Goal: Information Seeking & Learning: Learn about a topic

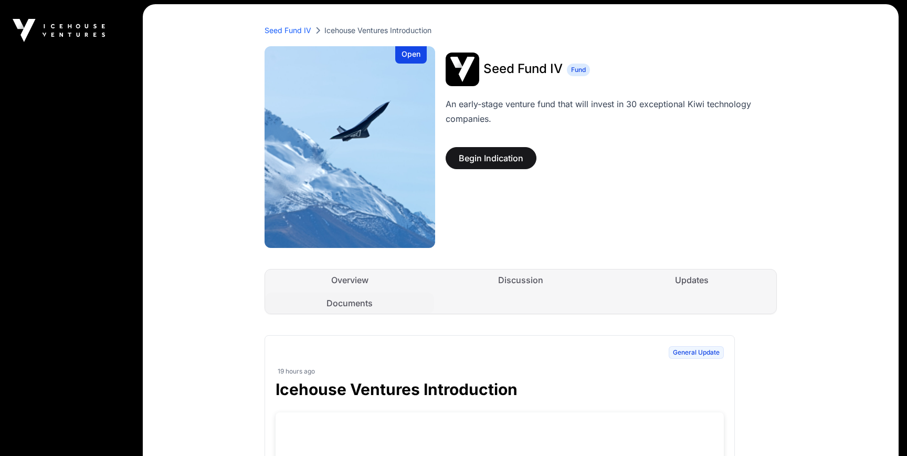
click at [49, 27] on img at bounding box center [59, 30] width 92 height 23
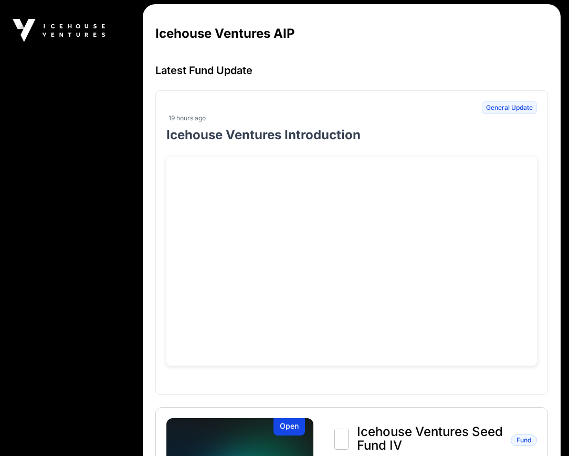
scroll to position [221, 0]
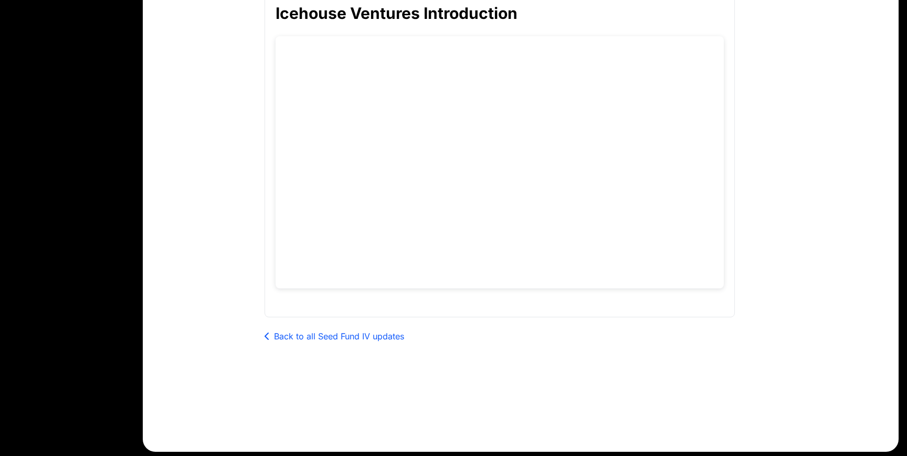
scroll to position [353, 0]
click at [321, 340] on link "Back to all Seed Fund IV updates" at bounding box center [335, 336] width 140 height 13
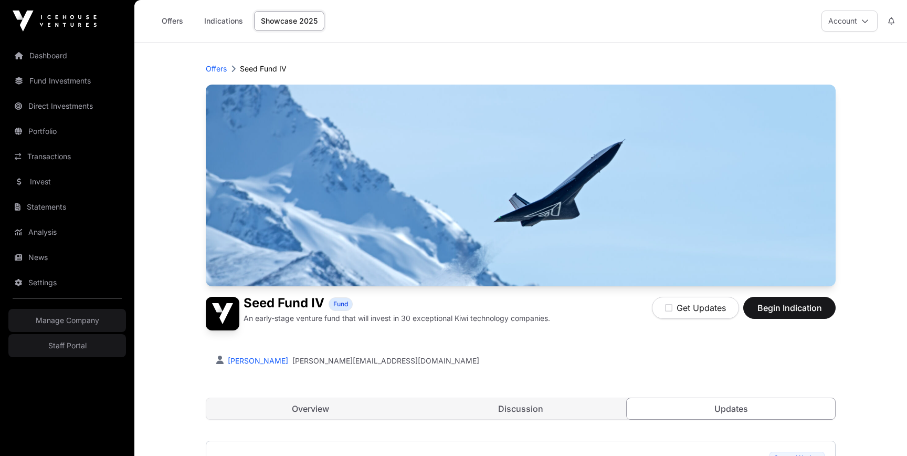
click at [85, 174] on link "Invest" at bounding box center [67, 181] width 118 height 23
click at [37, 185] on link "Invest" at bounding box center [67, 181] width 118 height 23
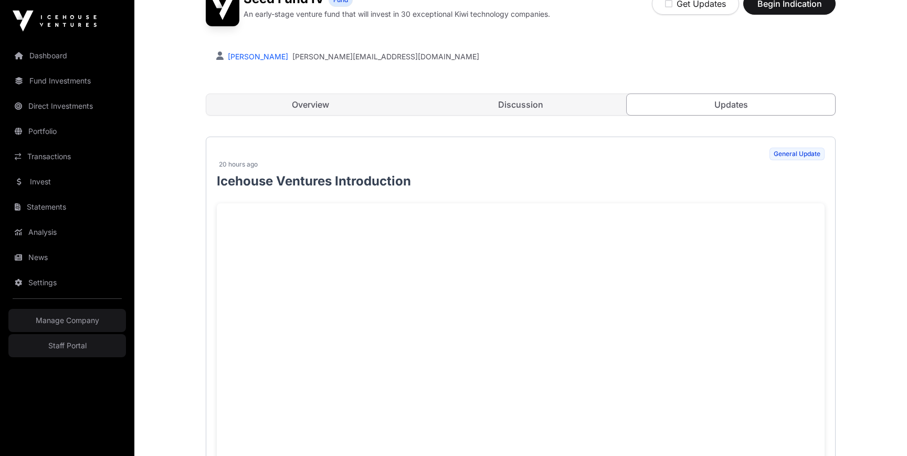
scroll to position [185, 0]
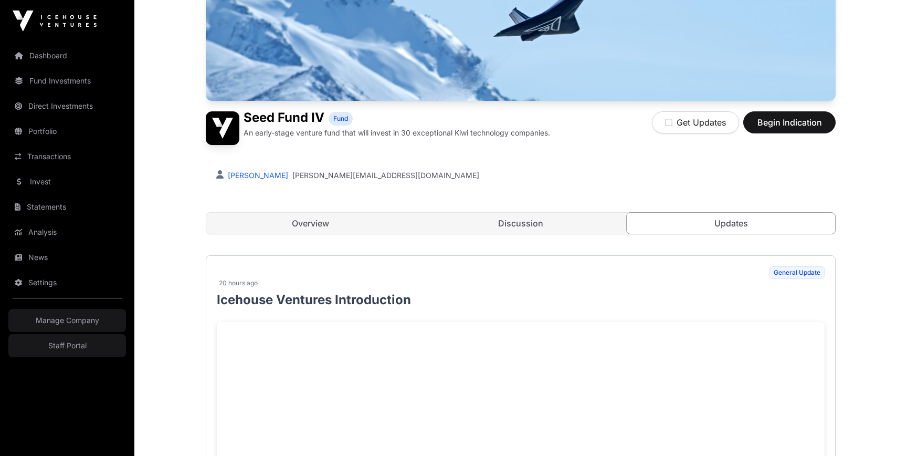
click at [290, 227] on link "Overview" at bounding box center [310, 223] width 208 height 21
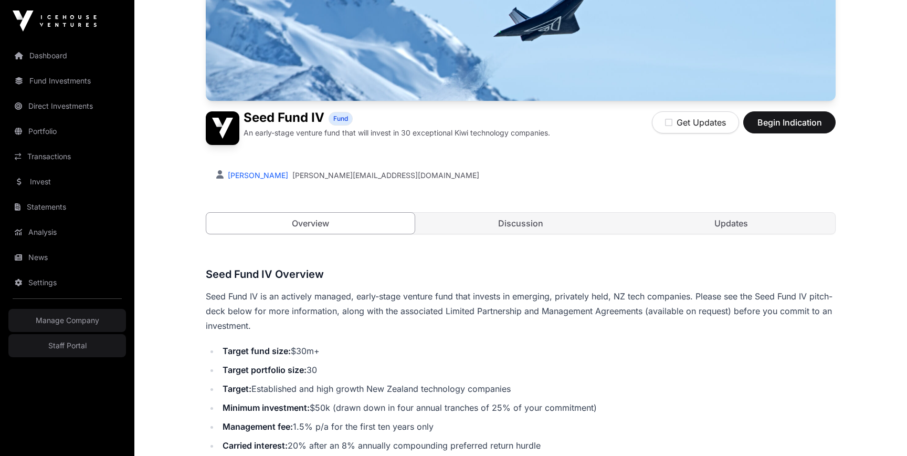
click at [62, 183] on link "Invest" at bounding box center [67, 181] width 118 height 23
